Goal: Communication & Community: Connect with others

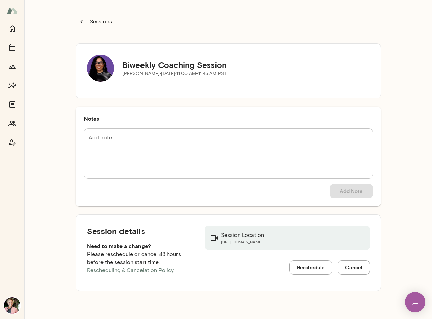
click at [106, 20] on p "Sessions" at bounding box center [100, 22] width 24 height 8
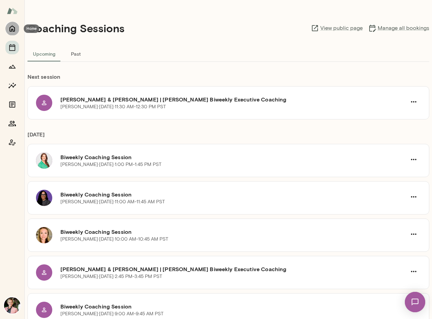
click at [14, 29] on icon "Home" at bounding box center [11, 29] width 5 height 6
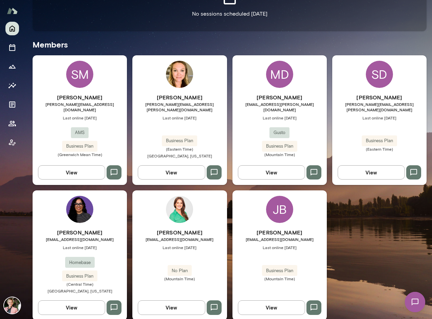
scroll to position [176, 0]
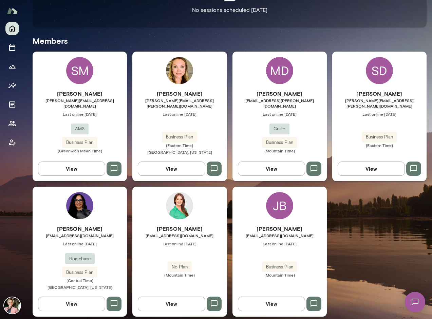
click at [88, 207] on img at bounding box center [79, 205] width 27 height 27
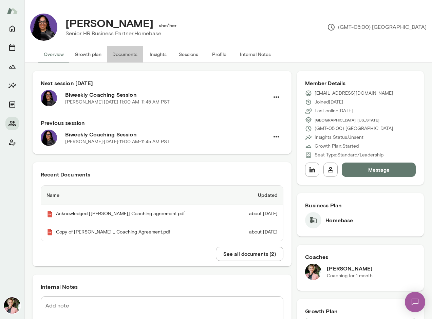
click at [127, 56] on button "Documents" at bounding box center [125, 54] width 36 height 16
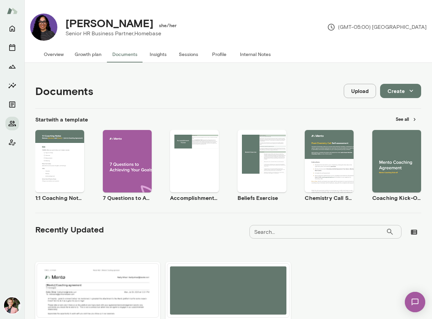
click at [189, 52] on button "Sessions" at bounding box center [188, 54] width 31 height 16
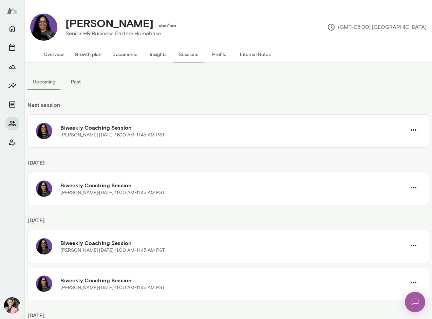
click at [79, 82] on button "Past" at bounding box center [76, 82] width 31 height 16
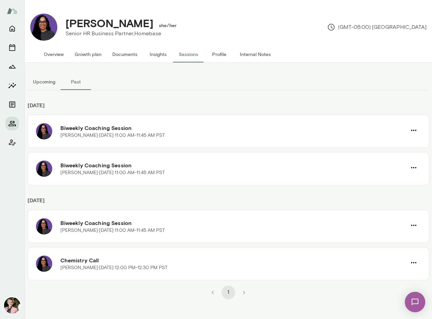
click at [419, 302] on img at bounding box center [415, 302] width 28 height 28
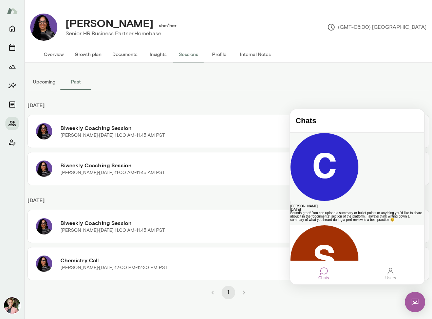
click at [343, 211] on div "Sounds great! You can upload a summary or bullet points or anything you’d like …" at bounding box center [357, 216] width 134 height 10
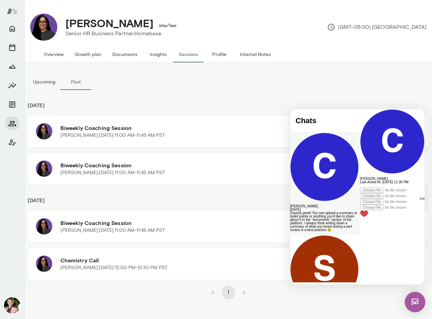
scroll to position [299, 0]
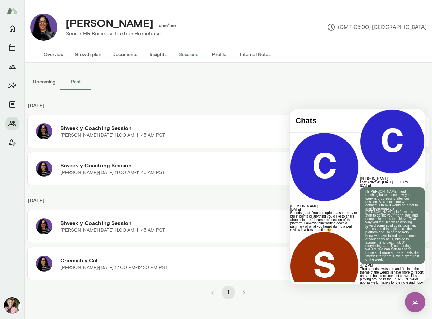
click at [59, 54] on button "Overview" at bounding box center [53, 54] width 31 height 16
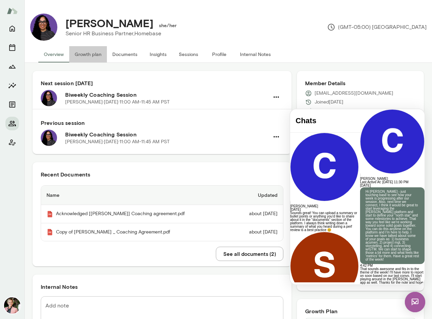
click at [95, 54] on button "Growth plan" at bounding box center [88, 54] width 38 height 16
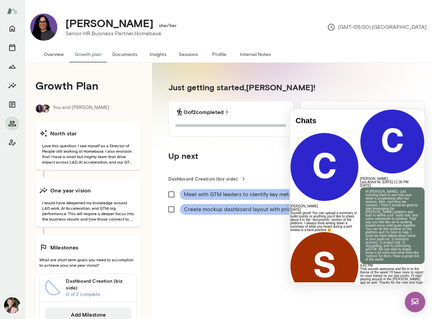
click at [132, 55] on button "Documents" at bounding box center [125, 54] width 36 height 16
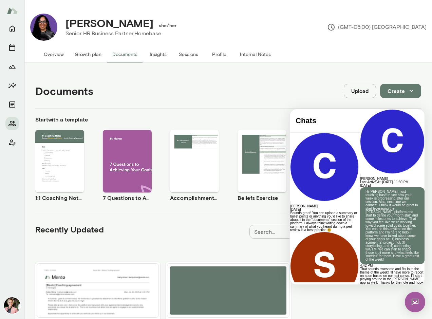
click at [157, 54] on button "Insights" at bounding box center [158, 54] width 31 height 16
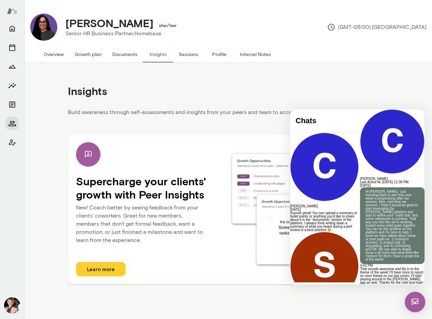
click at [187, 52] on button "Sessions" at bounding box center [188, 54] width 31 height 16
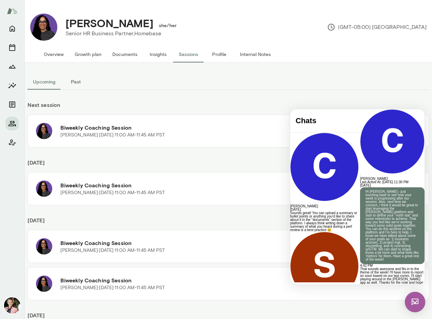
click at [79, 79] on button "Past" at bounding box center [76, 82] width 31 height 16
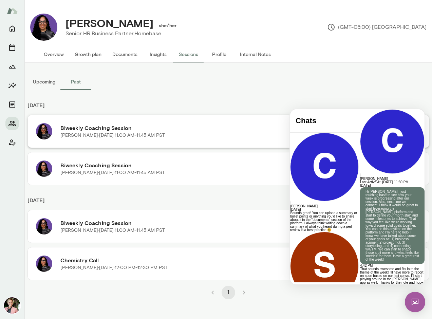
click at [154, 135] on p "[PERSON_NAME][DATE] · 11:00 AM-11:45 AM PST" at bounding box center [112, 135] width 104 height 7
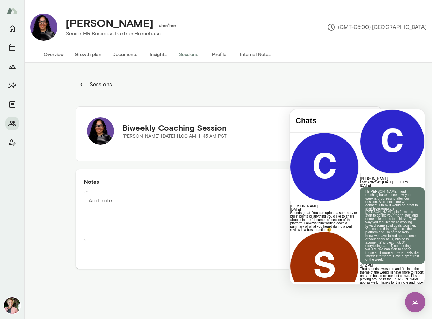
click at [218, 56] on button "Profile" at bounding box center [219, 54] width 31 height 16
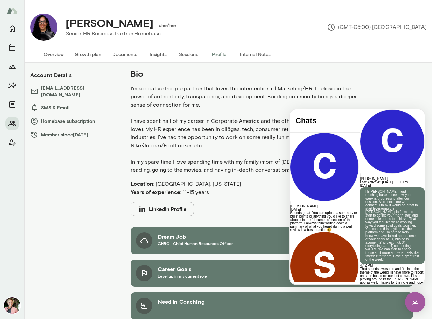
click at [253, 54] on button "Internal Notes" at bounding box center [255, 54] width 42 height 16
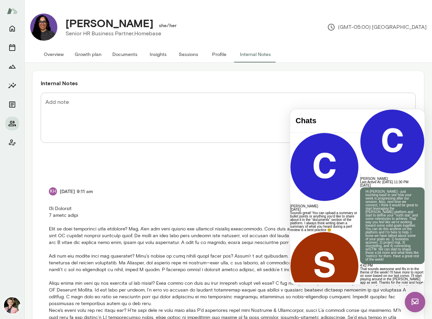
click at [360, 118] on div "Cassidy Edwards Last Active At: 2nd Sep 2025, 11:30 PM" at bounding box center [392, 146] width 64 height 75
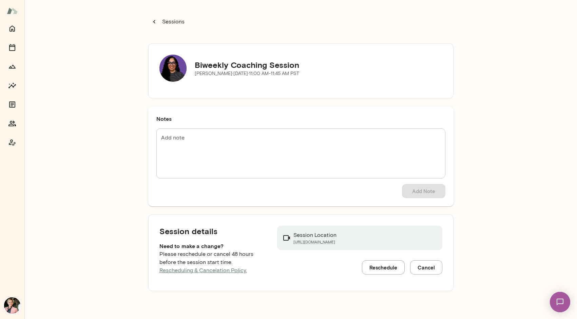
click at [169, 21] on p "Sessions" at bounding box center [173, 22] width 24 height 8
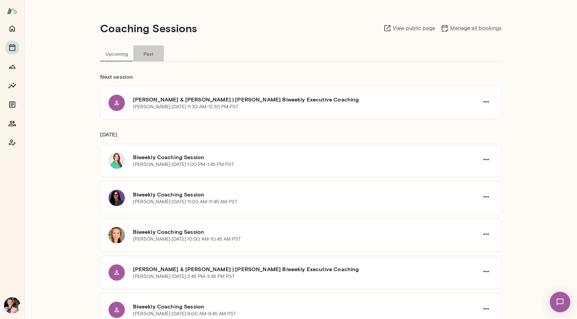
click at [150, 52] on button "Past" at bounding box center [148, 53] width 31 height 16
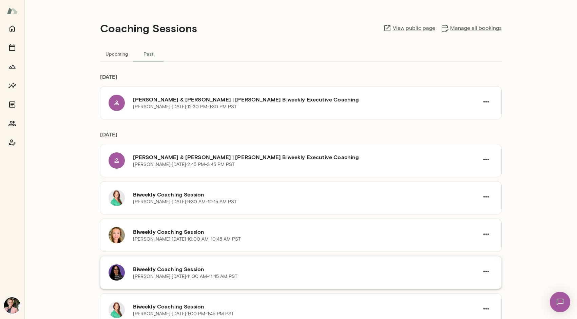
click at [154, 270] on h6 "Biweekly Coaching Session" at bounding box center [306, 269] width 346 height 8
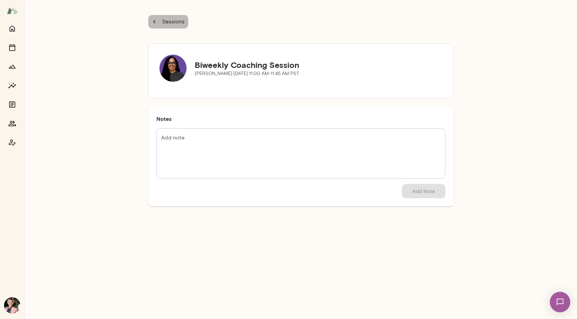
click at [173, 23] on p "Sessions" at bounding box center [173, 22] width 24 height 8
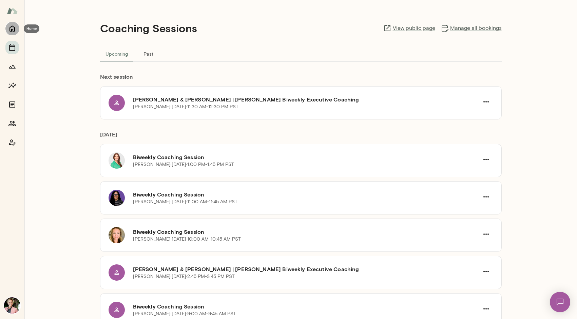
click at [14, 27] on icon "Home" at bounding box center [11, 29] width 5 height 6
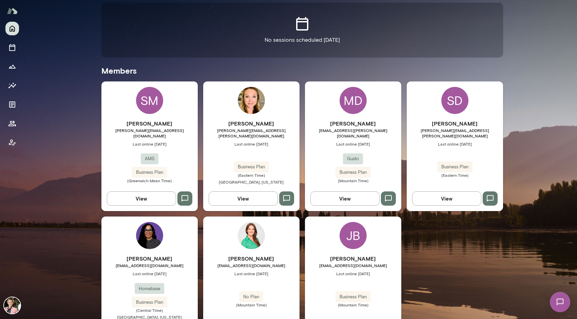
scroll to position [176, 0]
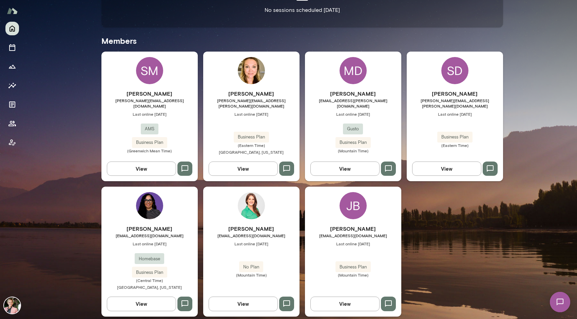
click at [146, 298] on button "View" at bounding box center [141, 303] width 69 height 14
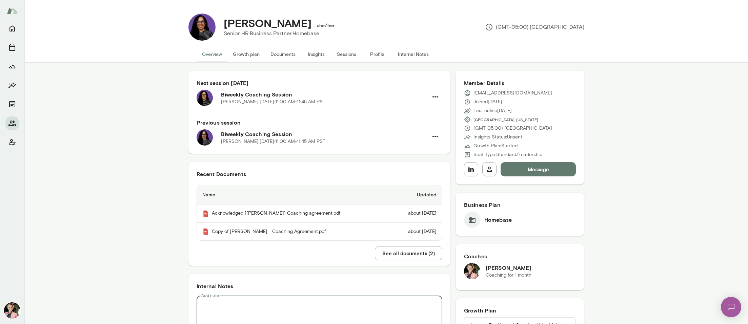
drag, startPoint x: 388, startPoint y: 323, endPoint x: 395, endPoint y: 421, distance: 98.2
click at [395, 0] on html "[PERSON_NAME] she/her Senior HR Business Partner, Homebase (GMT-05:00) [GEOGRAP…" at bounding box center [374, 0] width 748 height 0
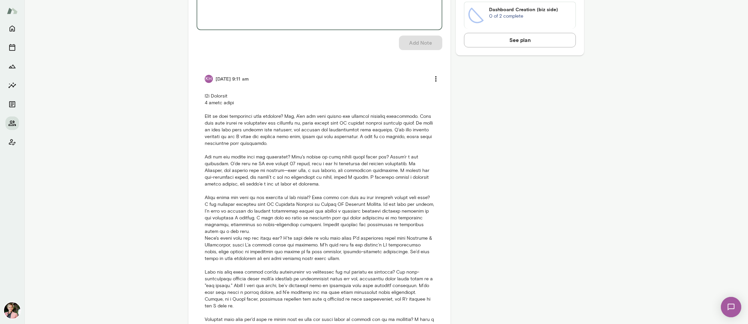
scroll to position [387, 0]
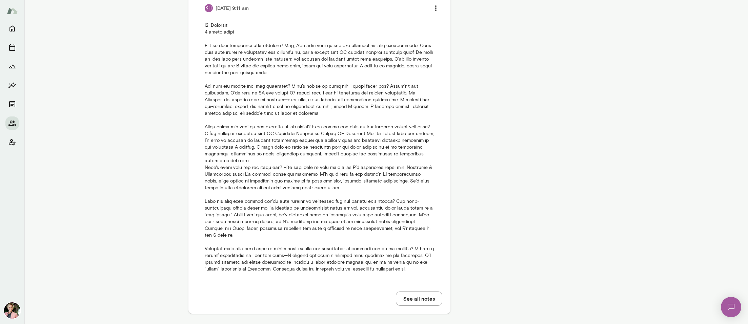
click at [426, 294] on button "See all notes" at bounding box center [419, 299] width 46 height 14
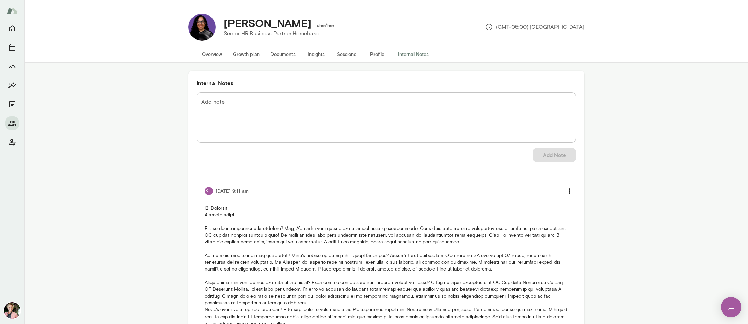
click at [374, 54] on button "Profile" at bounding box center [377, 54] width 31 height 16
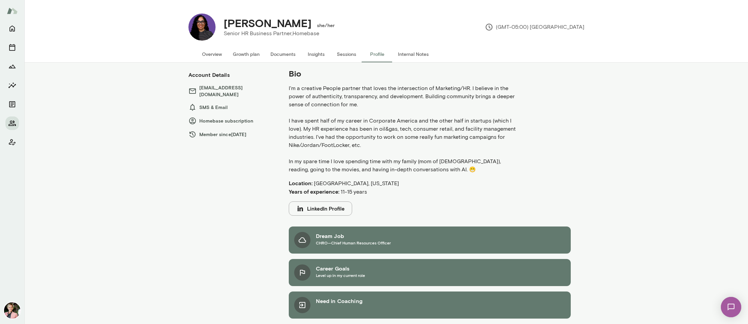
click at [340, 52] on button "Sessions" at bounding box center [347, 54] width 31 height 16
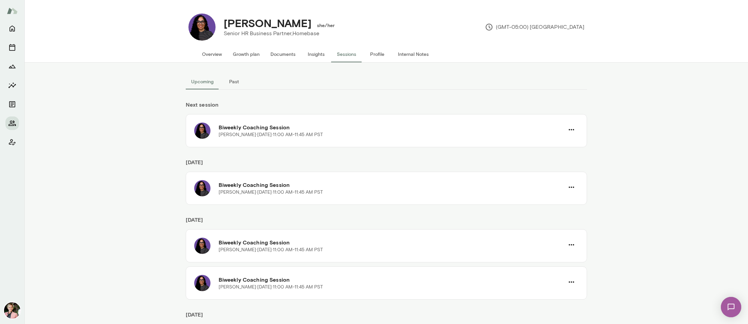
click at [312, 52] on button "Insights" at bounding box center [316, 54] width 31 height 16
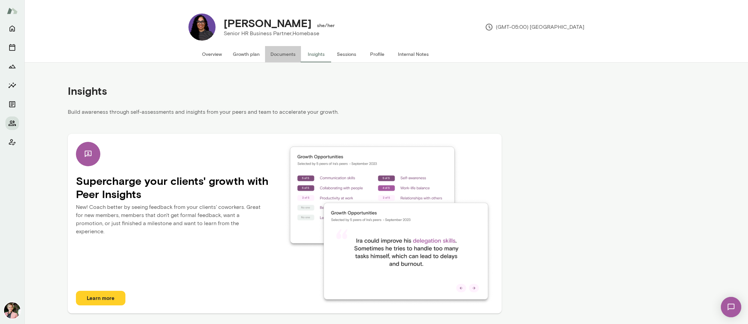
click at [285, 54] on button "Documents" at bounding box center [283, 54] width 36 height 16
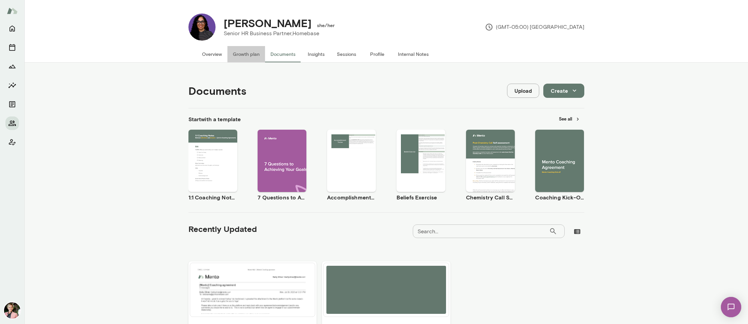
click at [248, 55] on button "Growth plan" at bounding box center [246, 54] width 38 height 16
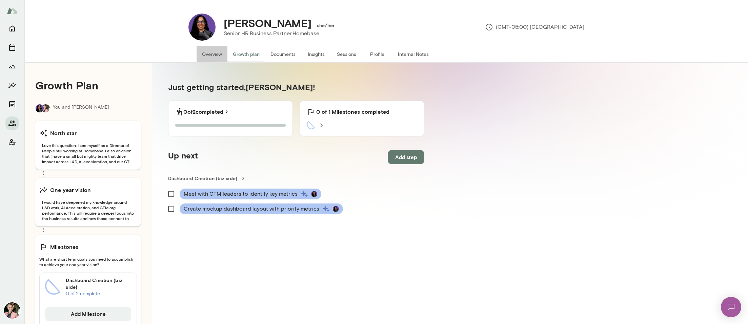
click at [214, 52] on button "Overview" at bounding box center [212, 54] width 31 height 16
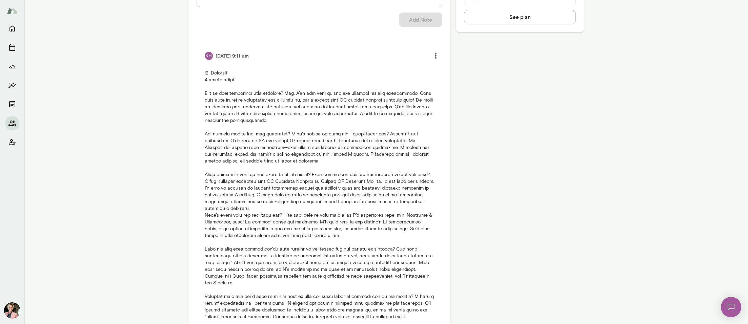
scroll to position [387, 0]
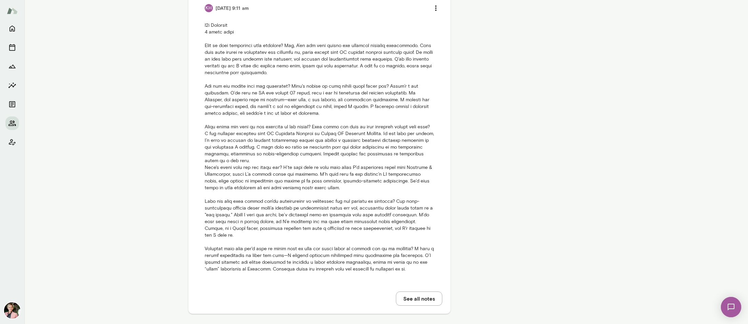
click at [426, 294] on button "See all notes" at bounding box center [419, 299] width 46 height 14
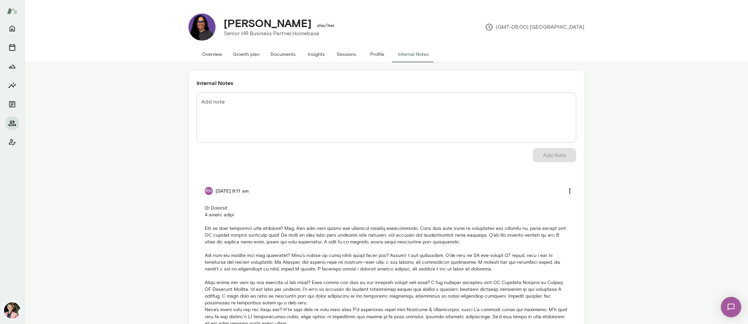
click at [353, 55] on button "Sessions" at bounding box center [347, 54] width 31 height 16
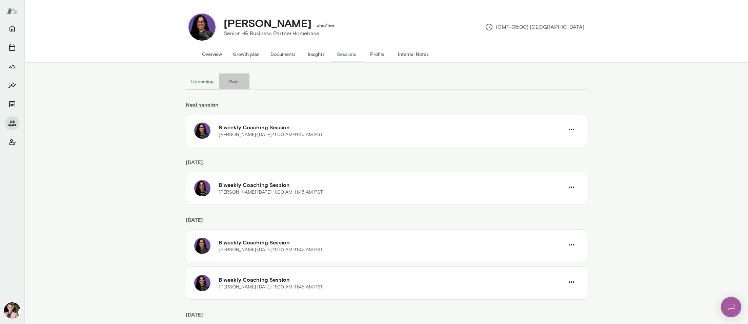
click at [235, 80] on button "Past" at bounding box center [234, 82] width 31 height 16
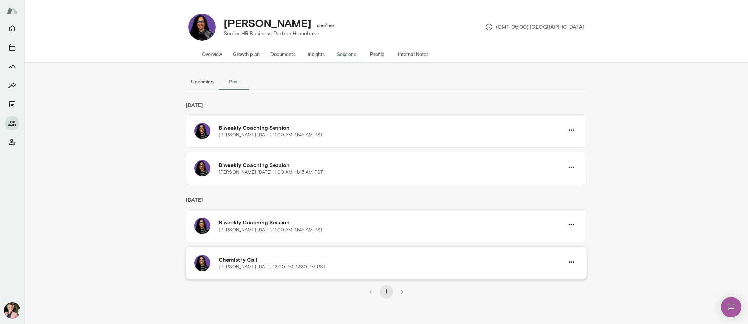
click at [281, 259] on h6 "Chemistry Call" at bounding box center [392, 260] width 346 height 8
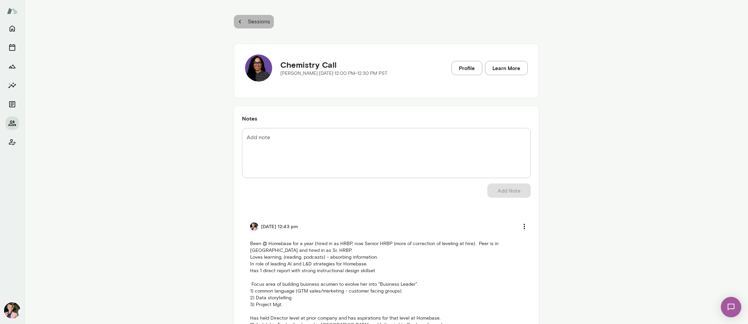
click at [258, 20] on p "Sessions" at bounding box center [258, 22] width 24 height 8
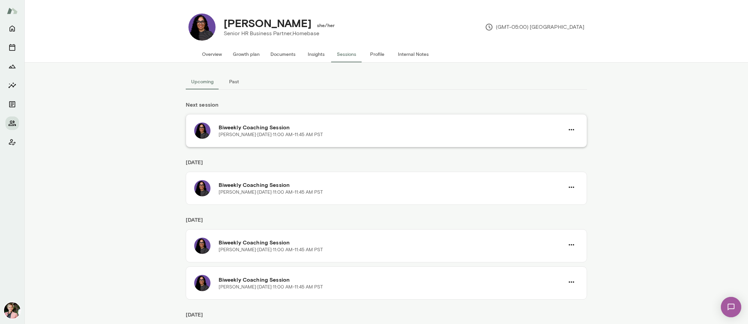
click at [287, 135] on p "[PERSON_NAME][DATE] · 11:00 AM-11:45 AM PST" at bounding box center [271, 135] width 104 height 7
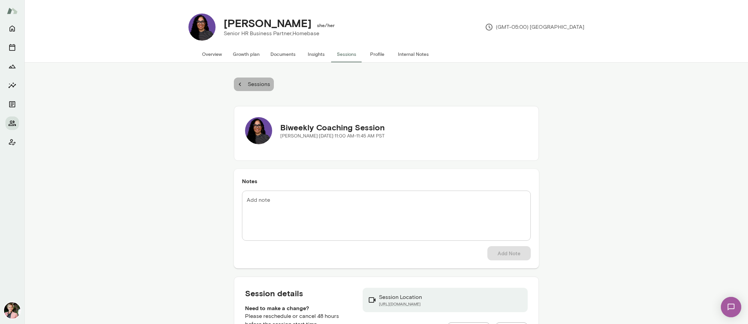
click at [255, 82] on p "Sessions" at bounding box center [258, 84] width 24 height 8
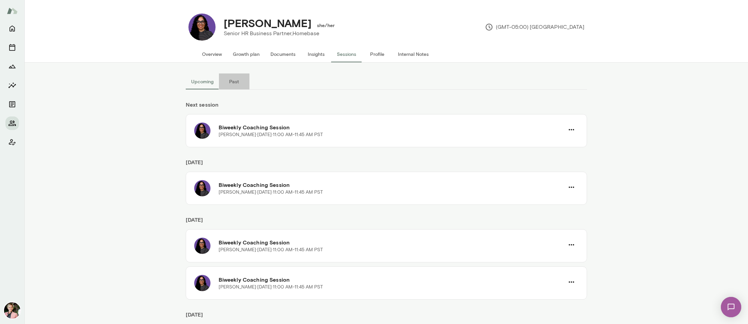
click at [228, 82] on button "Past" at bounding box center [234, 82] width 31 height 16
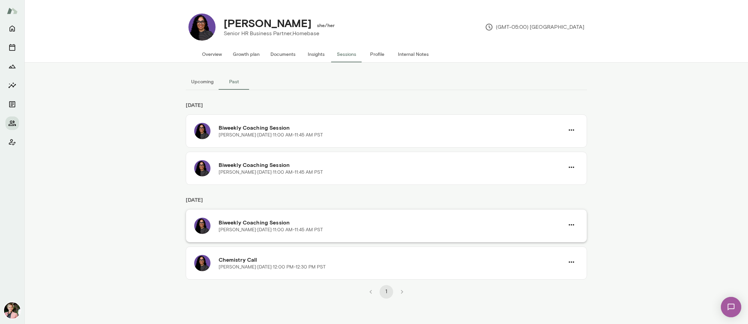
click at [278, 231] on p "[PERSON_NAME][DATE] · 11:00 AM-11:45 AM PST" at bounding box center [271, 230] width 104 height 7
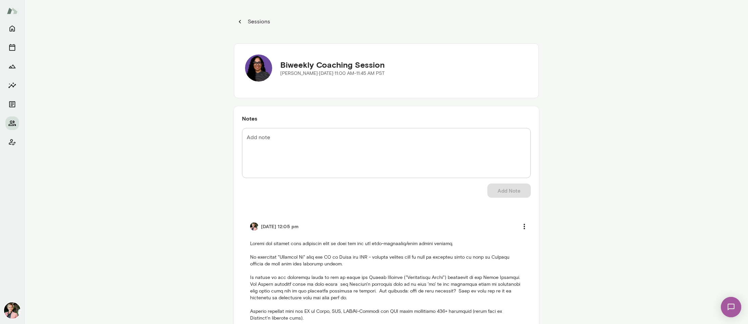
click at [251, 18] on p "Sessions" at bounding box center [258, 22] width 24 height 8
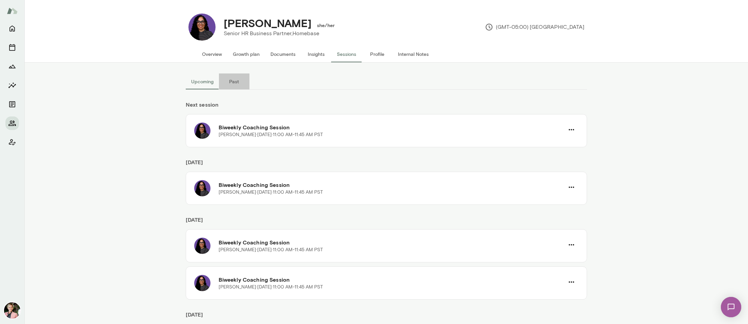
click at [232, 80] on button "Past" at bounding box center [234, 82] width 31 height 16
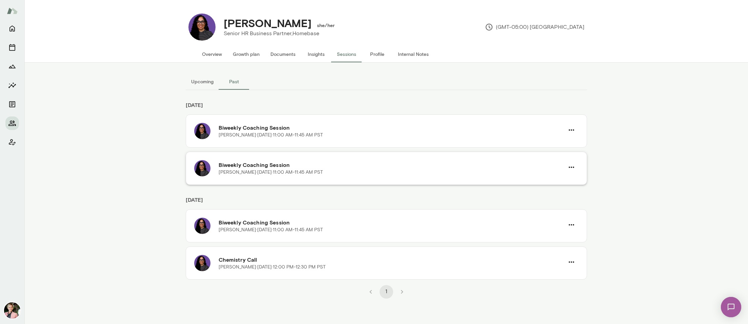
click at [274, 170] on p "[PERSON_NAME][DATE] · 11:00 AM-11:45 AM PST" at bounding box center [271, 172] width 104 height 7
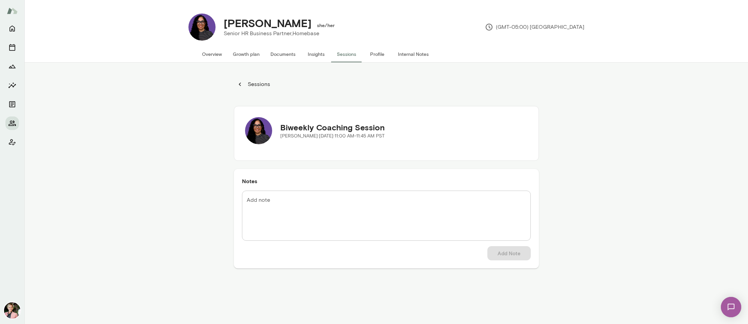
scroll to position [57, 0]
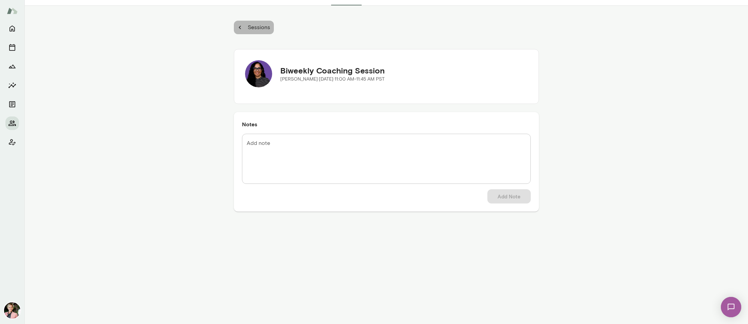
click at [256, 26] on p "Sessions" at bounding box center [258, 27] width 24 height 8
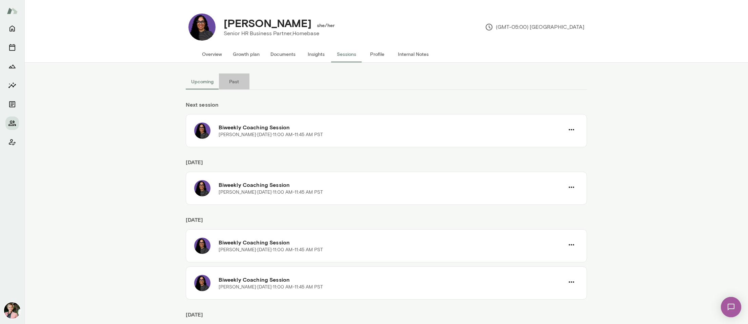
click at [234, 82] on button "Past" at bounding box center [234, 82] width 31 height 16
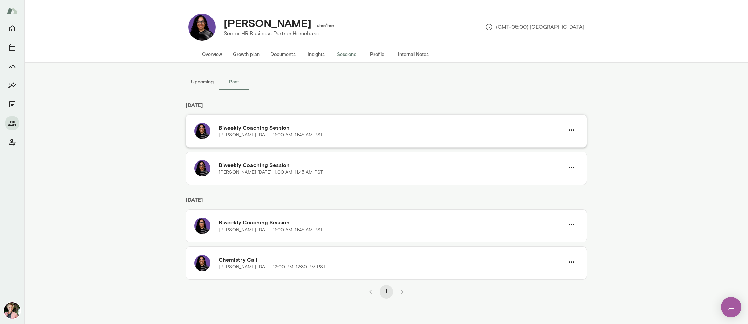
click at [271, 137] on p "[PERSON_NAME][DATE] · 11:00 AM-11:45 AM PST" at bounding box center [271, 135] width 104 height 7
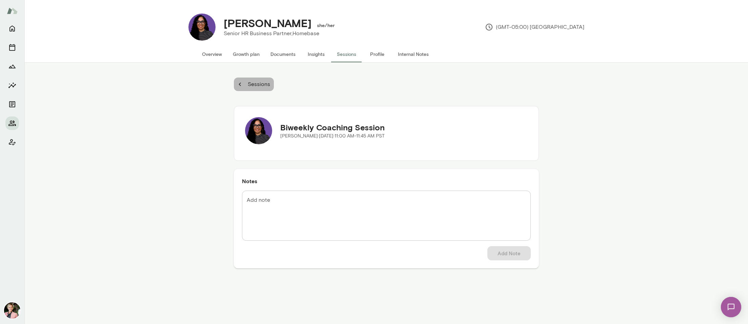
click at [252, 86] on p "Sessions" at bounding box center [258, 84] width 24 height 8
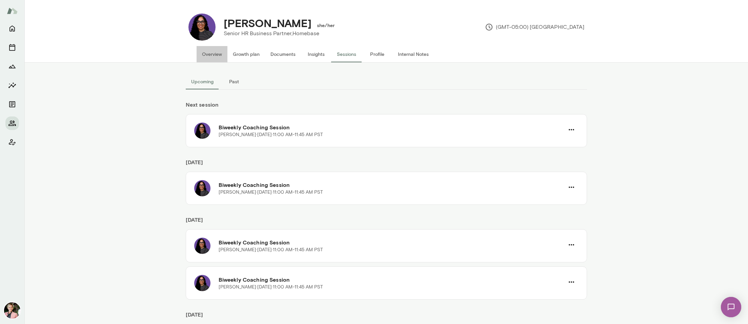
click at [214, 52] on button "Overview" at bounding box center [212, 54] width 31 height 16
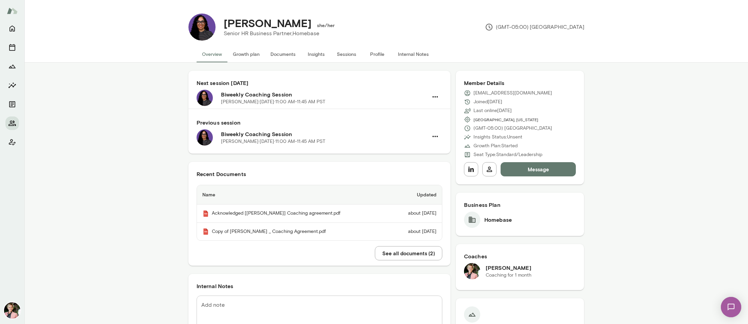
click at [280, 55] on button "Documents" at bounding box center [283, 54] width 36 height 16
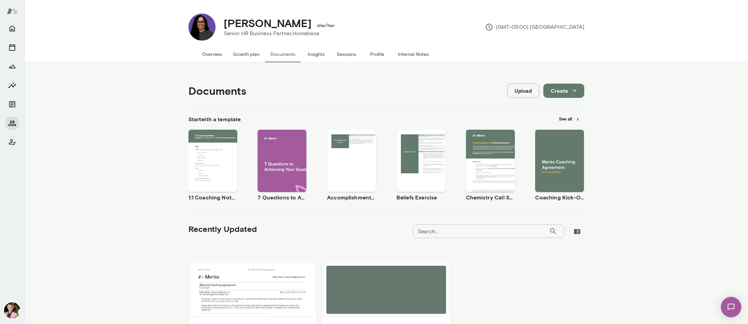
click at [216, 55] on button "Overview" at bounding box center [212, 54] width 31 height 16
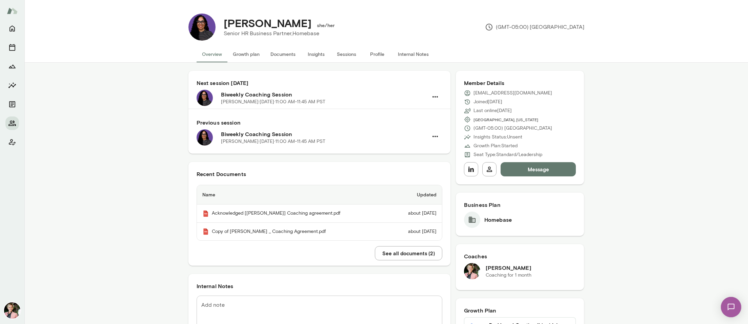
click at [242, 94] on h6 "Biweekly Coaching Session" at bounding box center [324, 95] width 207 height 8
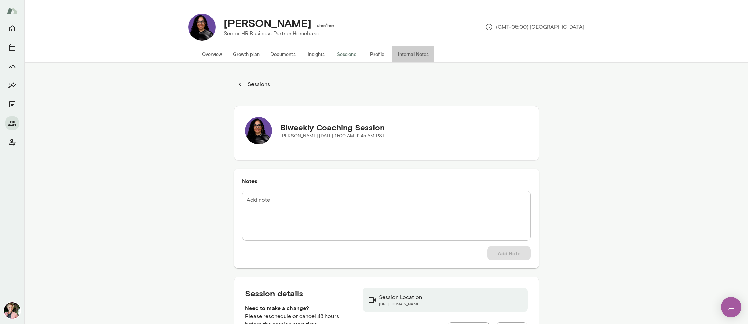
click at [399, 54] on button "Internal Notes" at bounding box center [414, 54] width 42 height 16
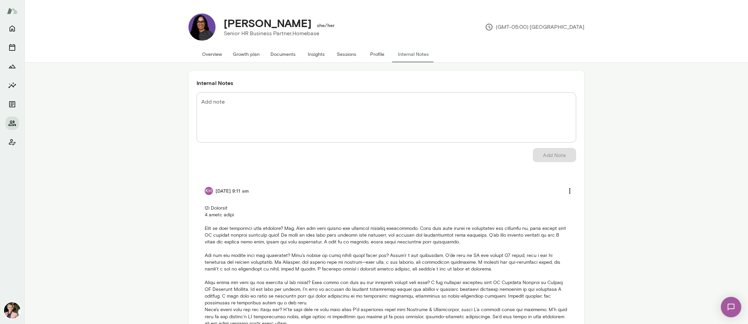
click at [213, 51] on button "Overview" at bounding box center [212, 54] width 31 height 16
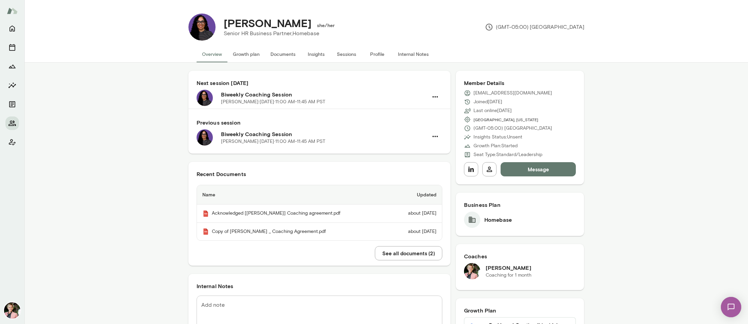
click at [531, 170] on button "Message" at bounding box center [539, 169] width 76 height 14
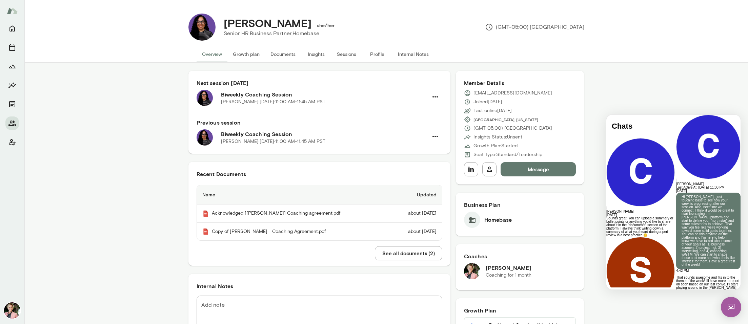
scroll to position [299, 0]
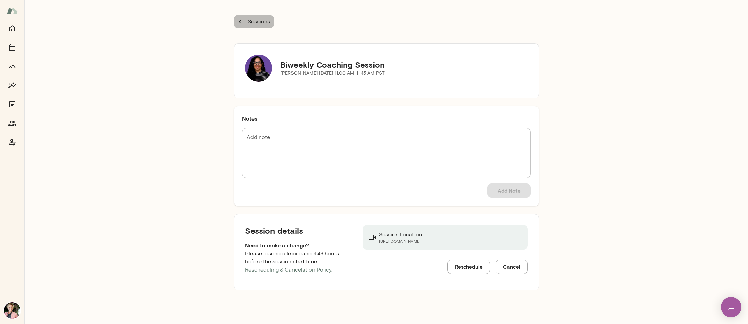
click at [252, 22] on p "Sessions" at bounding box center [258, 22] width 24 height 8
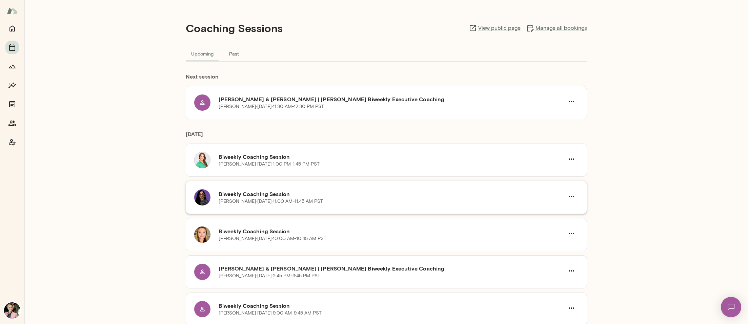
click at [256, 197] on h6 "Biweekly Coaching Session" at bounding box center [392, 194] width 346 height 8
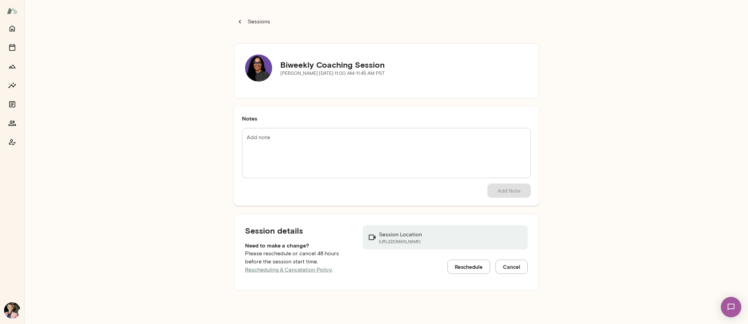
click at [264, 18] on p "Sessions" at bounding box center [258, 22] width 24 height 8
